Goal: Task Accomplishment & Management: Manage account settings

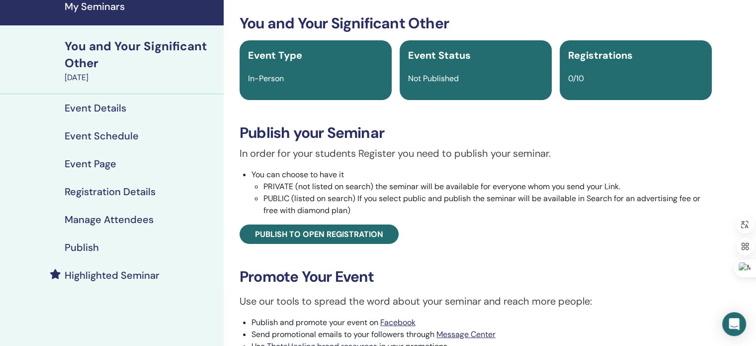
scroll to position [42, 0]
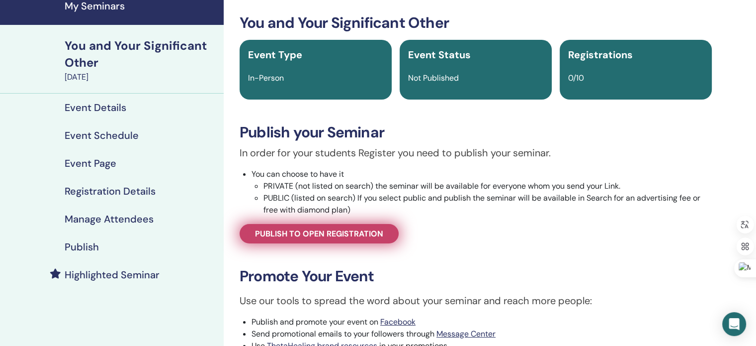
click at [256, 237] on span "Publish to open registration" at bounding box center [319, 233] width 128 height 10
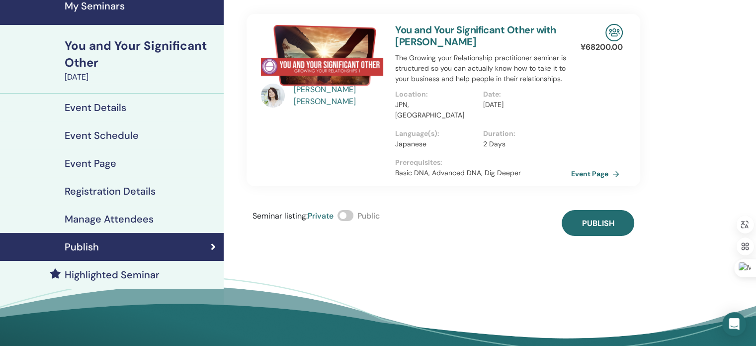
click at [353, 210] on span at bounding box center [346, 215] width 16 height 11
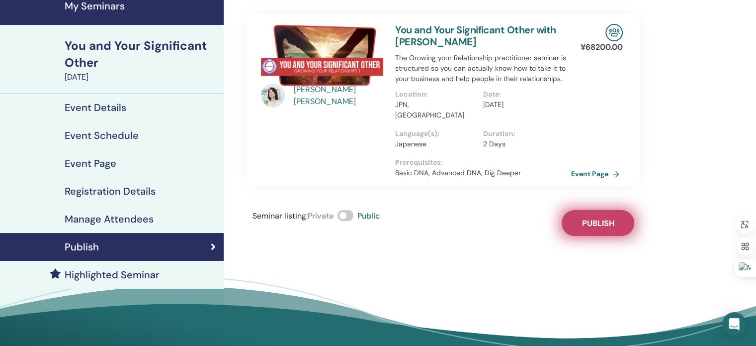
click at [599, 218] on span "Publish" at bounding box center [598, 223] width 32 height 10
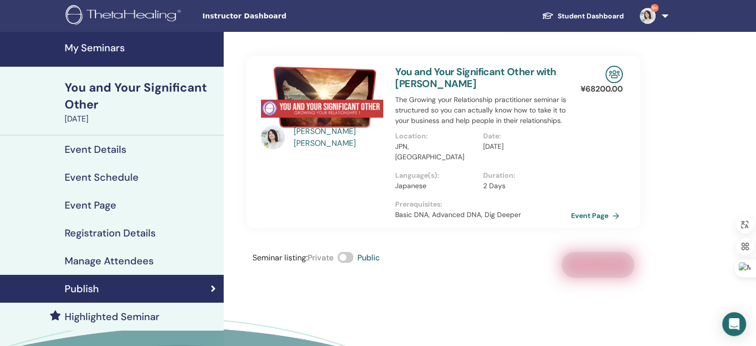
click at [105, 50] on h4 "My Seminars" at bounding box center [141, 48] width 153 height 12
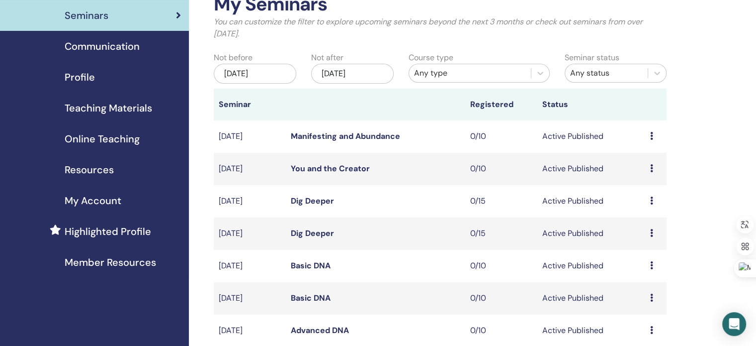
scroll to position [69, 0]
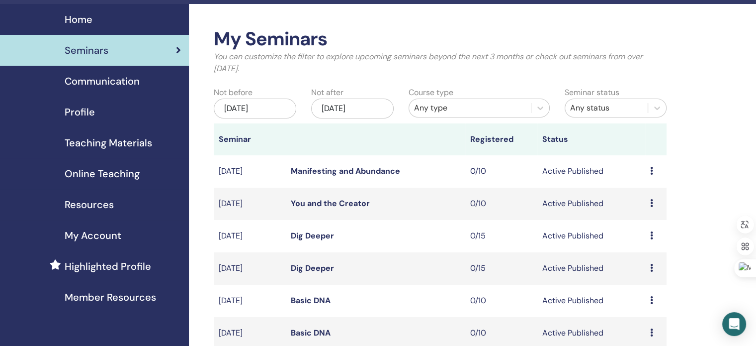
scroll to position [26, 0]
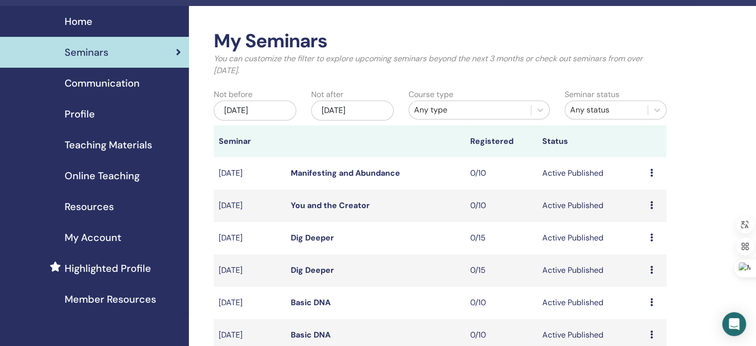
click at [653, 236] on div "Preview Edit Attendees Cancel" at bounding box center [655, 238] width 11 height 12
click at [639, 260] on link "Edit" at bounding box center [635, 259] width 14 height 10
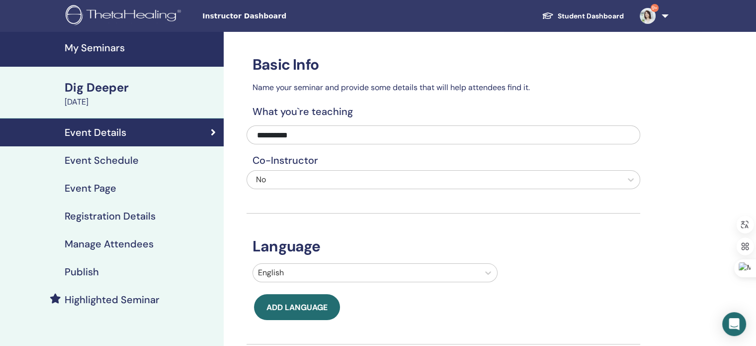
scroll to position [36, 0]
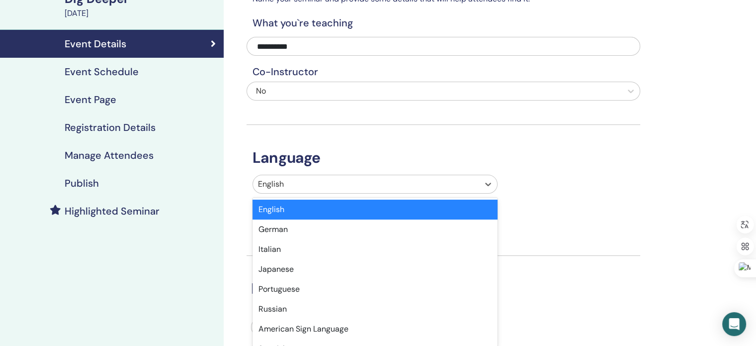
click at [324, 193] on div "option English selected, 1 of 47. 47 results available. Use Up and Down to choo…" at bounding box center [375, 184] width 245 height 19
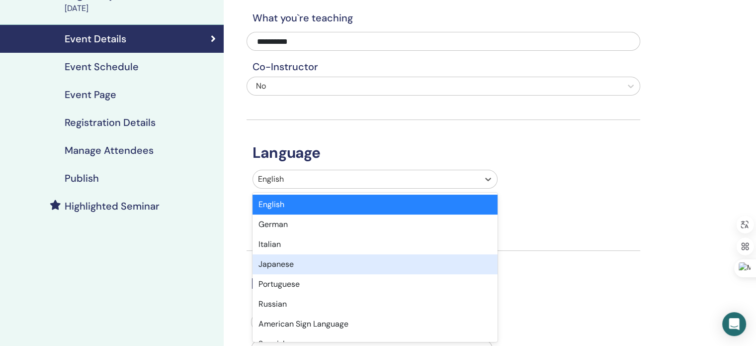
click at [317, 268] on div "Japanese" at bounding box center [375, 264] width 245 height 20
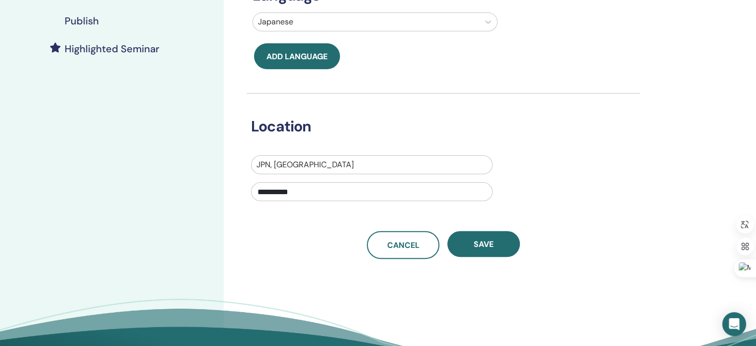
scroll to position [254, 0]
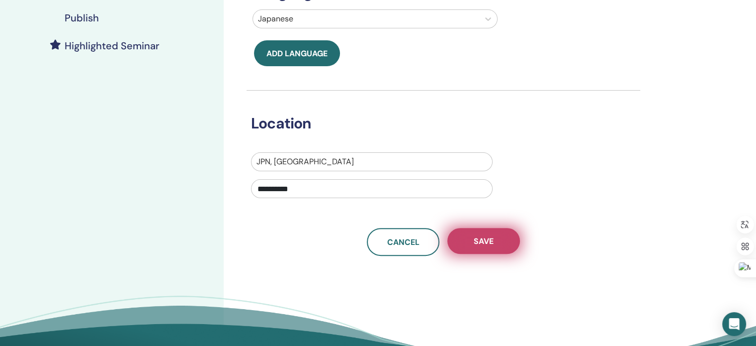
click at [475, 233] on button "Save" at bounding box center [484, 241] width 73 height 26
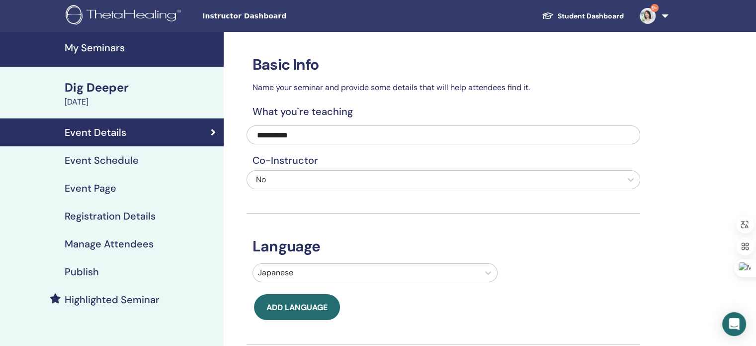
click at [99, 47] on h4 "My Seminars" at bounding box center [141, 48] width 153 height 12
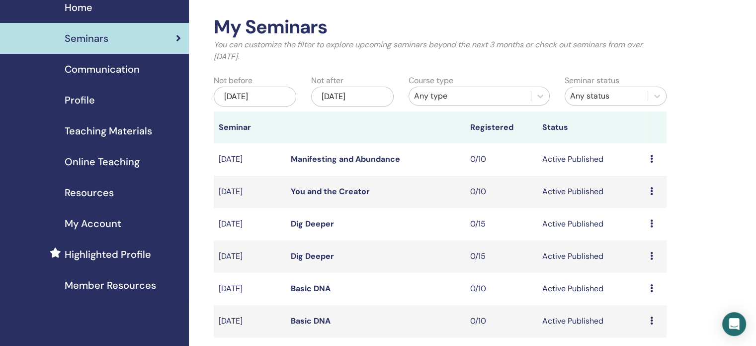
scroll to position [43, 0]
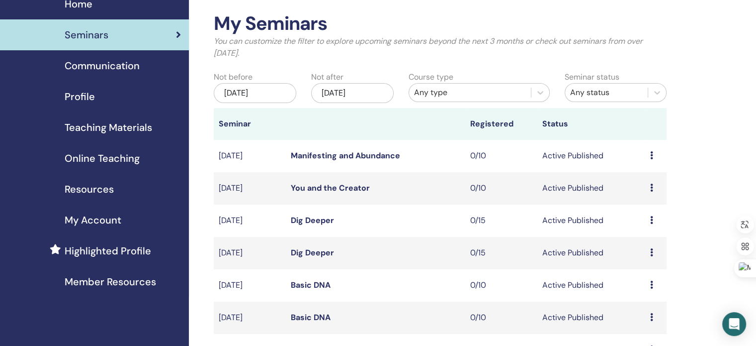
click at [651, 224] on icon at bounding box center [651, 220] width 3 height 8
click at [629, 246] on link "Edit" at bounding box center [633, 247] width 14 height 10
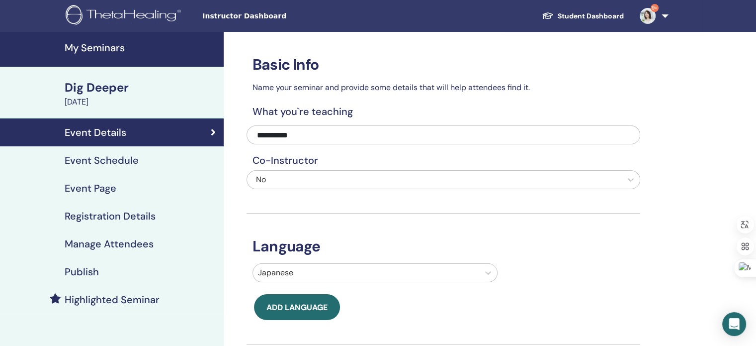
scroll to position [20, 0]
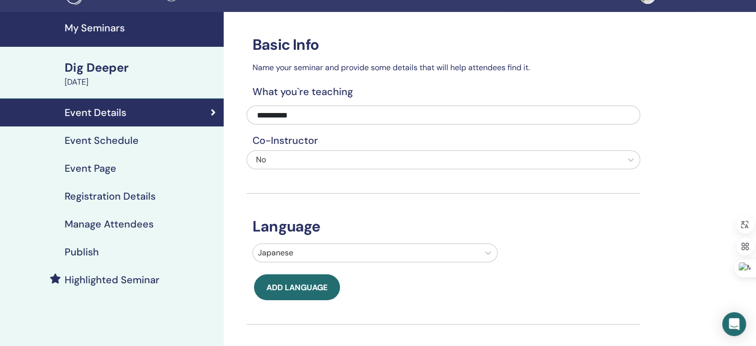
click at [328, 162] on div "No" at bounding box center [406, 160] width 300 height 12
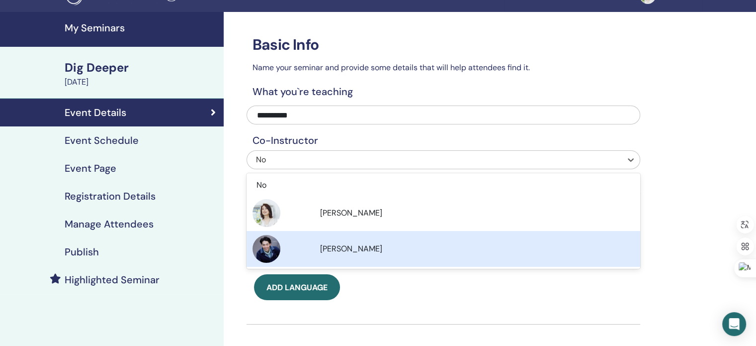
click at [335, 245] on span "[PERSON_NAME]" at bounding box center [351, 248] width 62 height 10
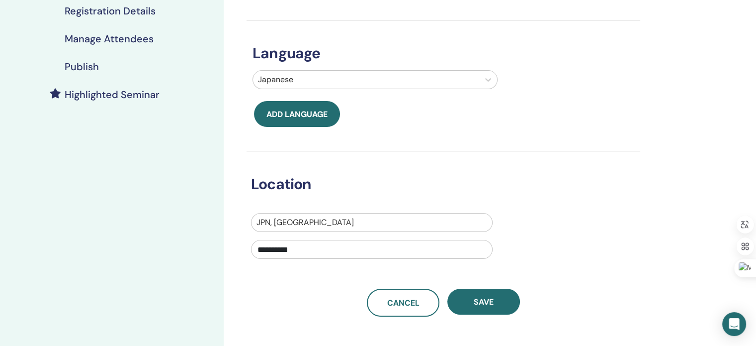
scroll to position [229, 0]
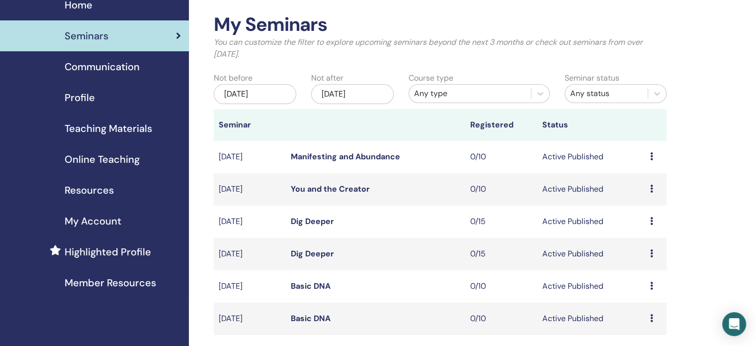
scroll to position [42, 0]
click at [651, 255] on icon at bounding box center [651, 253] width 3 height 8
click at [640, 279] on li "Edit" at bounding box center [644, 278] width 54 height 15
click at [650, 253] on icon at bounding box center [651, 253] width 3 height 8
click at [627, 276] on link "Edit" at bounding box center [631, 276] width 14 height 10
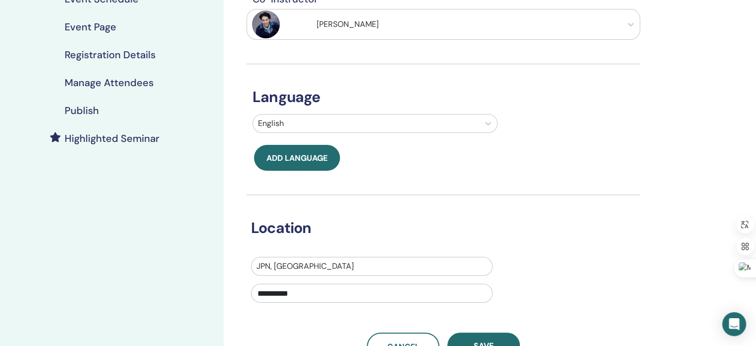
scroll to position [162, 0]
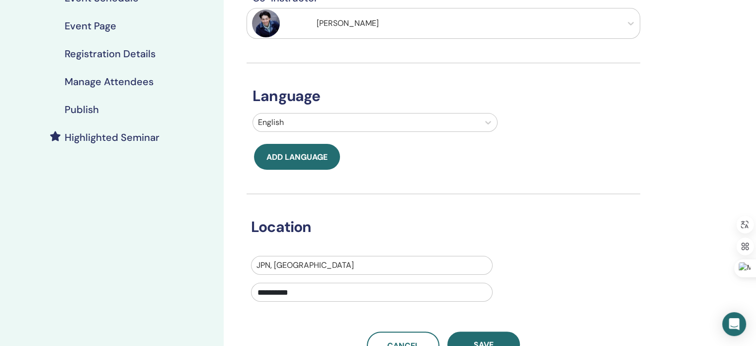
click at [422, 131] on div "English" at bounding box center [444, 124] width 394 height 23
click at [412, 127] on div at bounding box center [366, 122] width 216 height 14
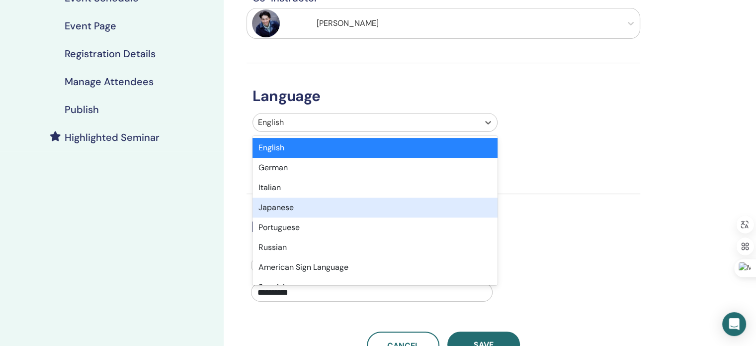
click at [385, 209] on div "Japanese" at bounding box center [375, 207] width 245 height 20
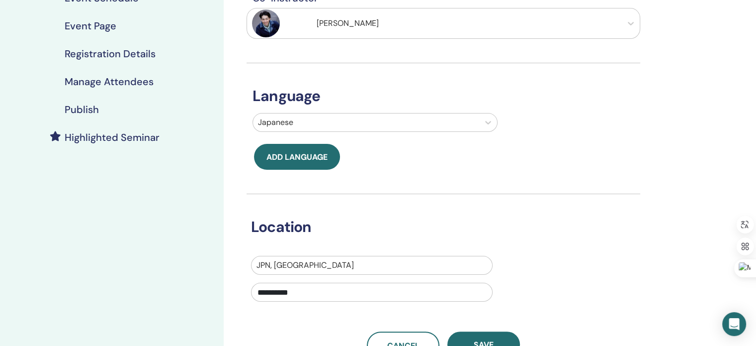
scroll to position [208, 0]
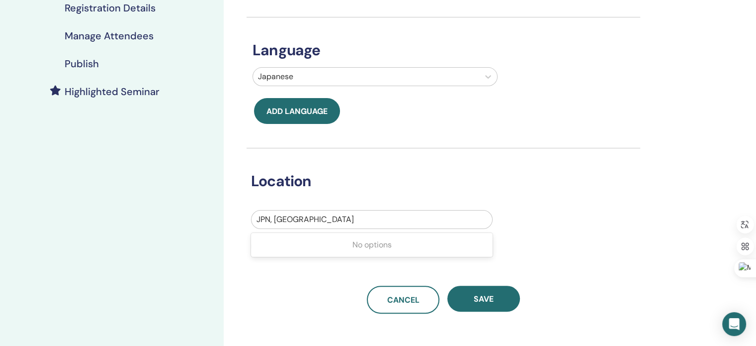
click at [347, 220] on div at bounding box center [372, 219] width 231 height 14
click at [354, 241] on div "No options" at bounding box center [372, 245] width 242 height 20
click at [529, 244] on div "**********" at bounding box center [436, 236] width 385 height 52
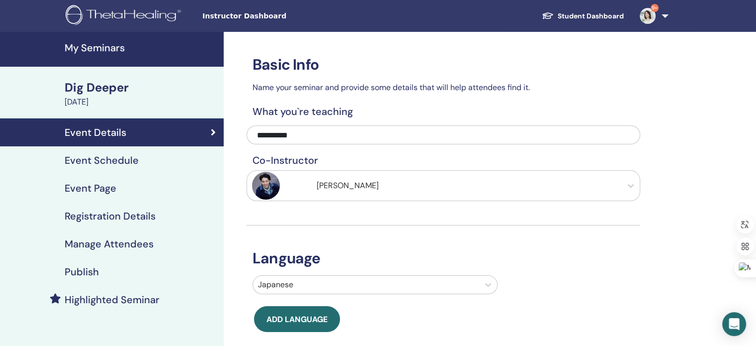
scroll to position [0, 0]
